Goal: Information Seeking & Learning: Find specific page/section

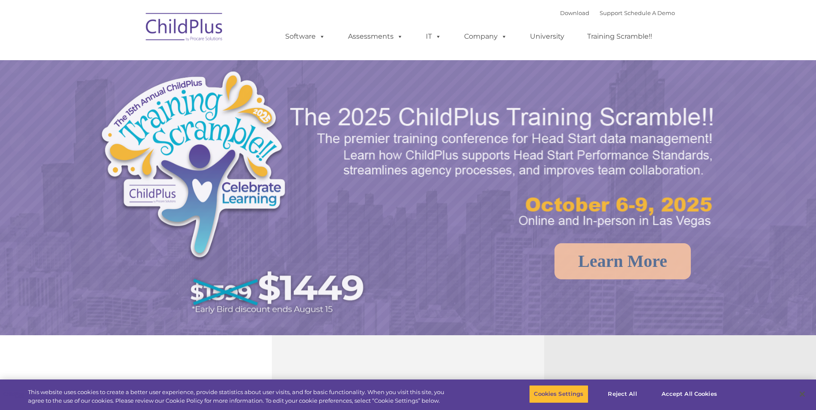
select select "MEDIUM"
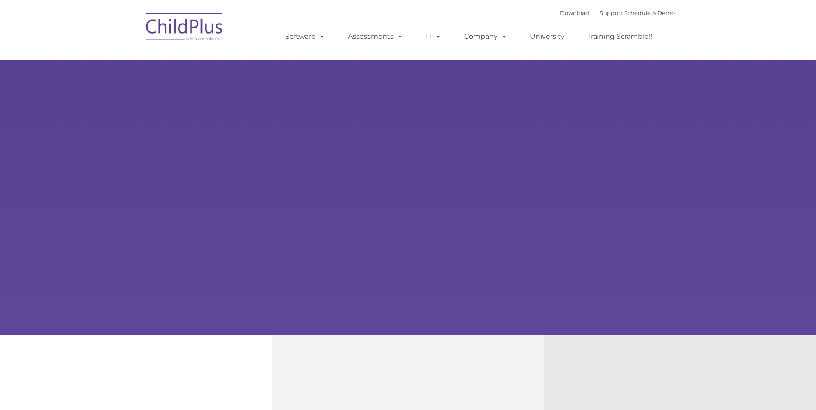
type input ""
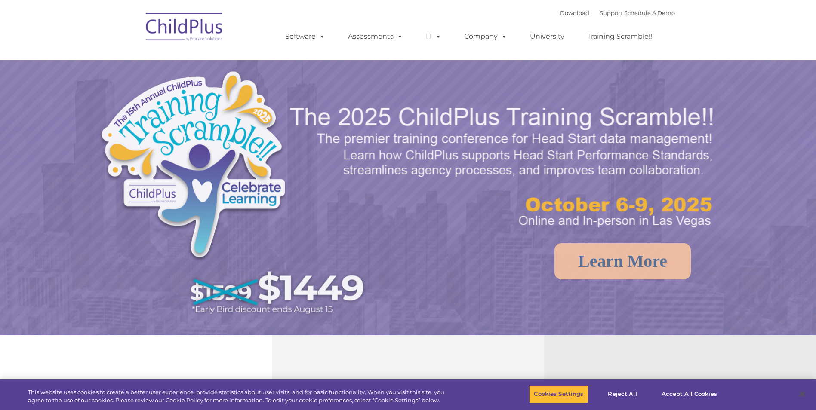
select select "MEDIUM"
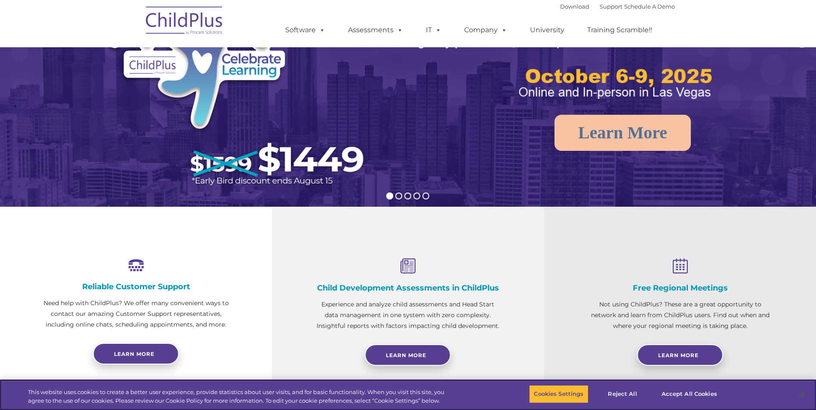
scroll to position [130, 0]
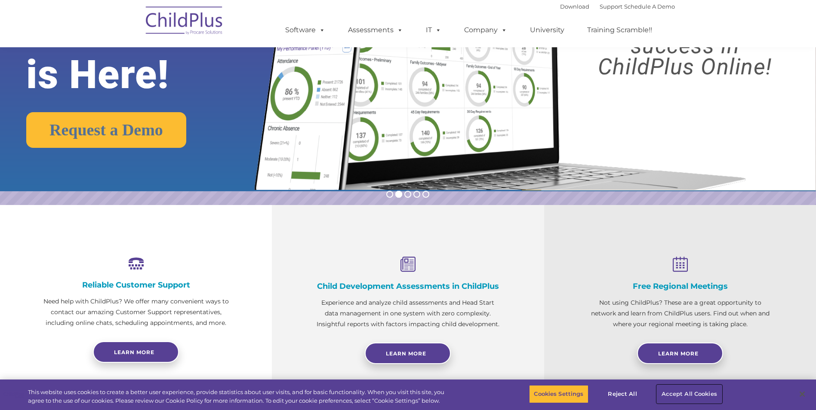
click at [677, 392] on button "Accept All Cookies" at bounding box center [689, 394] width 65 height 18
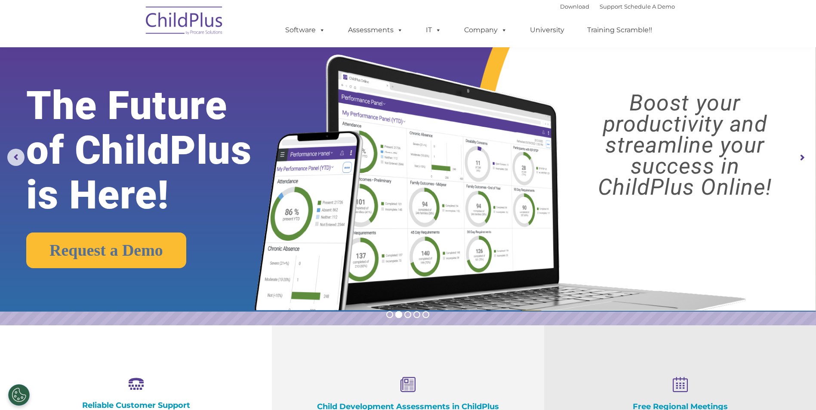
scroll to position [0, 0]
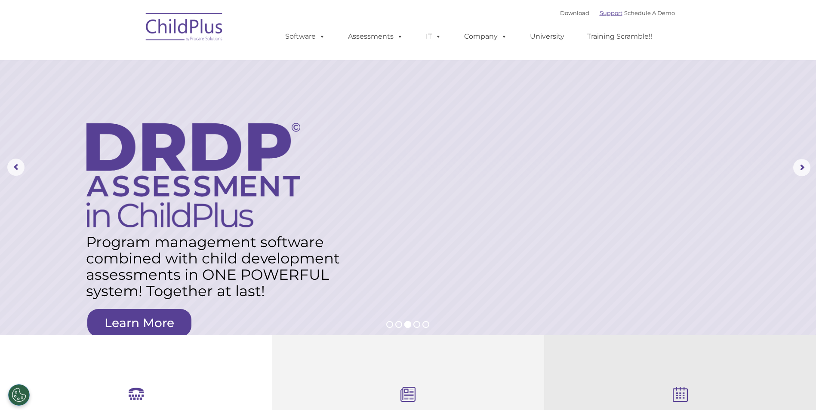
click at [599, 15] on link "Support" at bounding box center [610, 12] width 23 height 7
